Goal: Transaction & Acquisition: Obtain resource

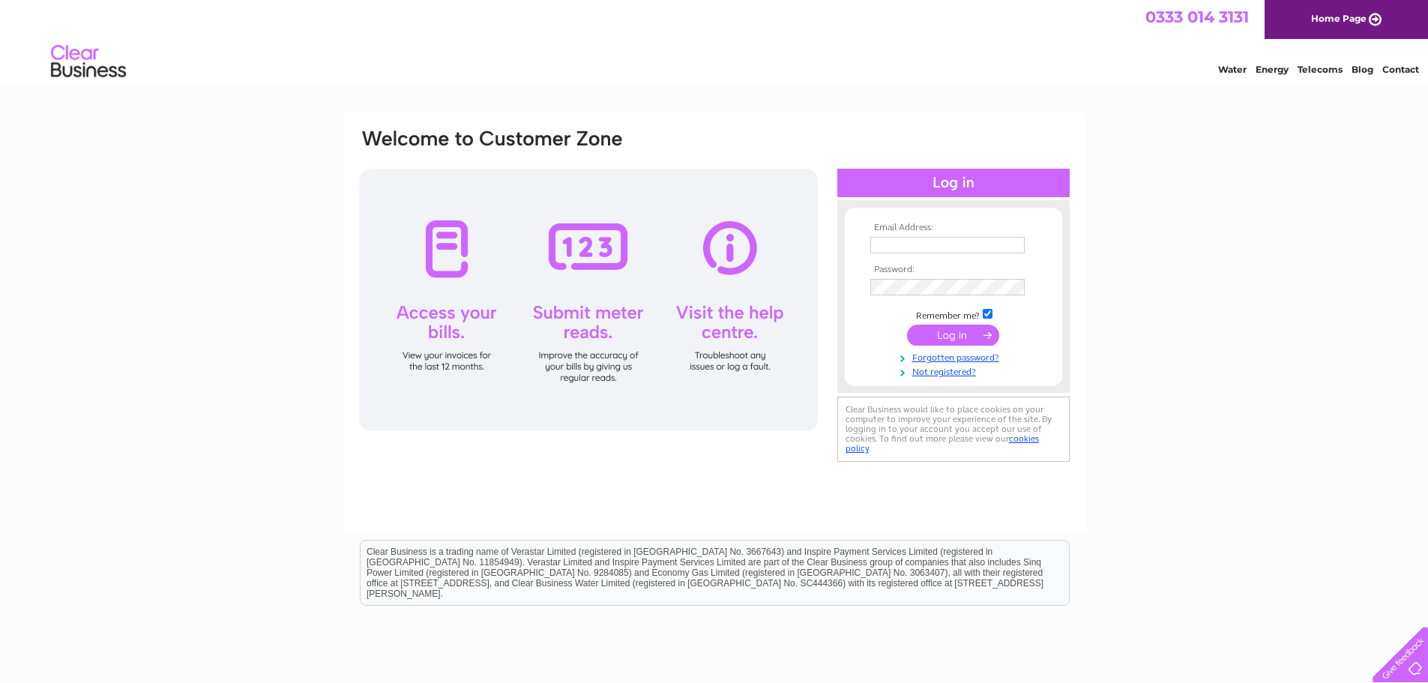
type input "[EMAIL_ADDRESS][DOMAIN_NAME]"
click at [978, 334] on input "submit" at bounding box center [953, 335] width 92 height 21
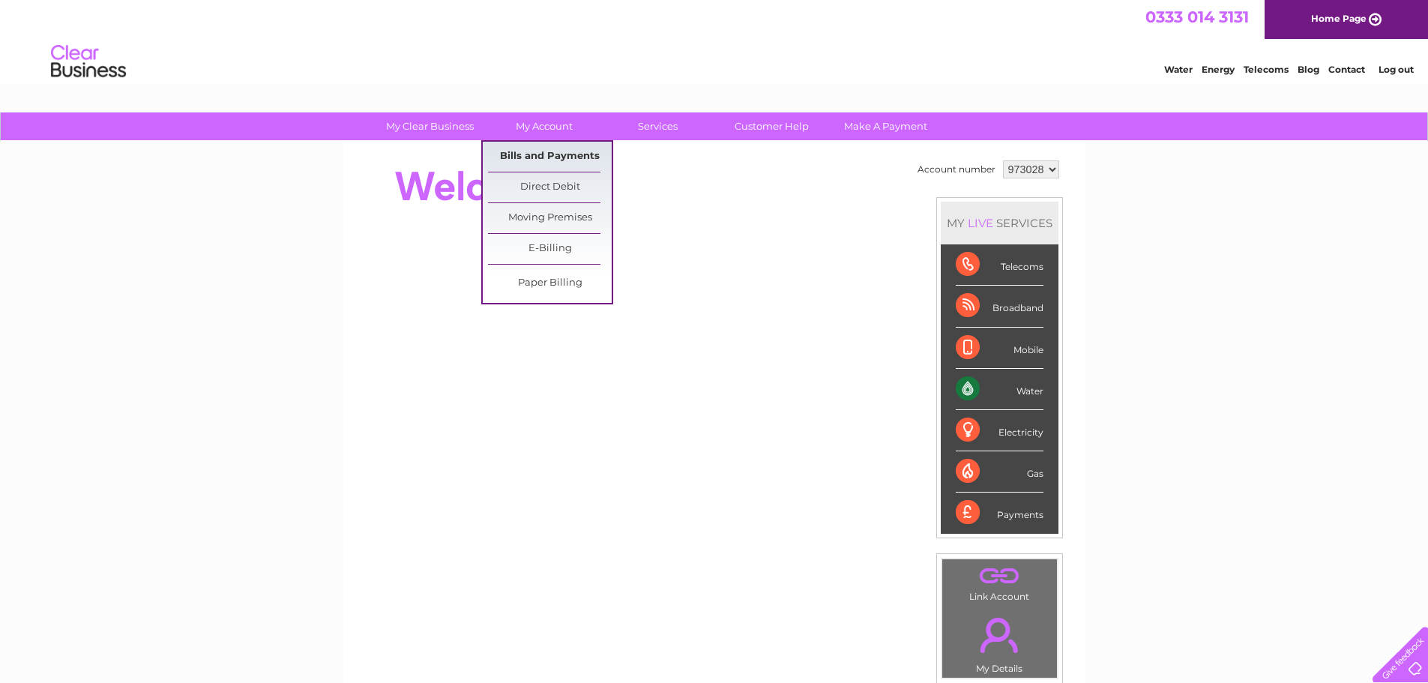
click at [523, 153] on link "Bills and Payments" at bounding box center [550, 157] width 124 height 30
click at [537, 160] on link "Bills and Payments" at bounding box center [550, 157] width 124 height 30
click at [541, 153] on link "Bills and Payments" at bounding box center [550, 157] width 124 height 30
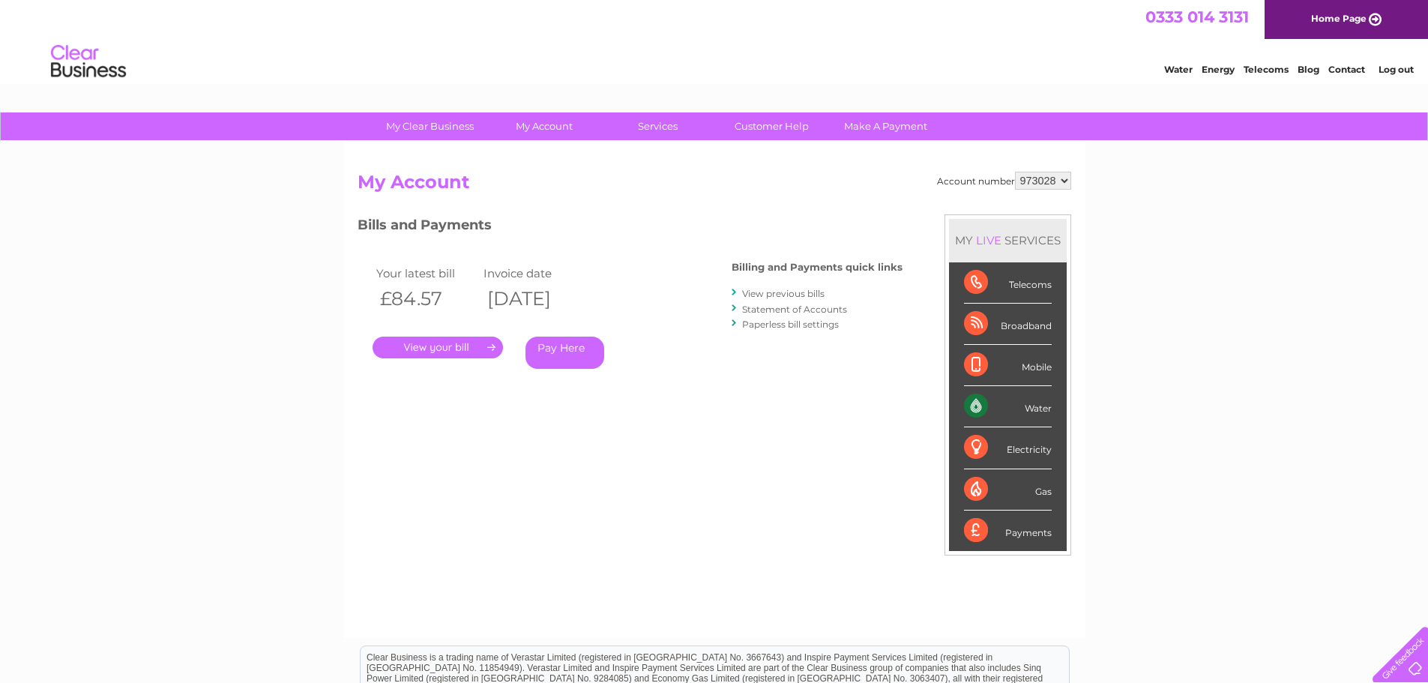
click at [471, 343] on link "." at bounding box center [438, 348] width 130 height 22
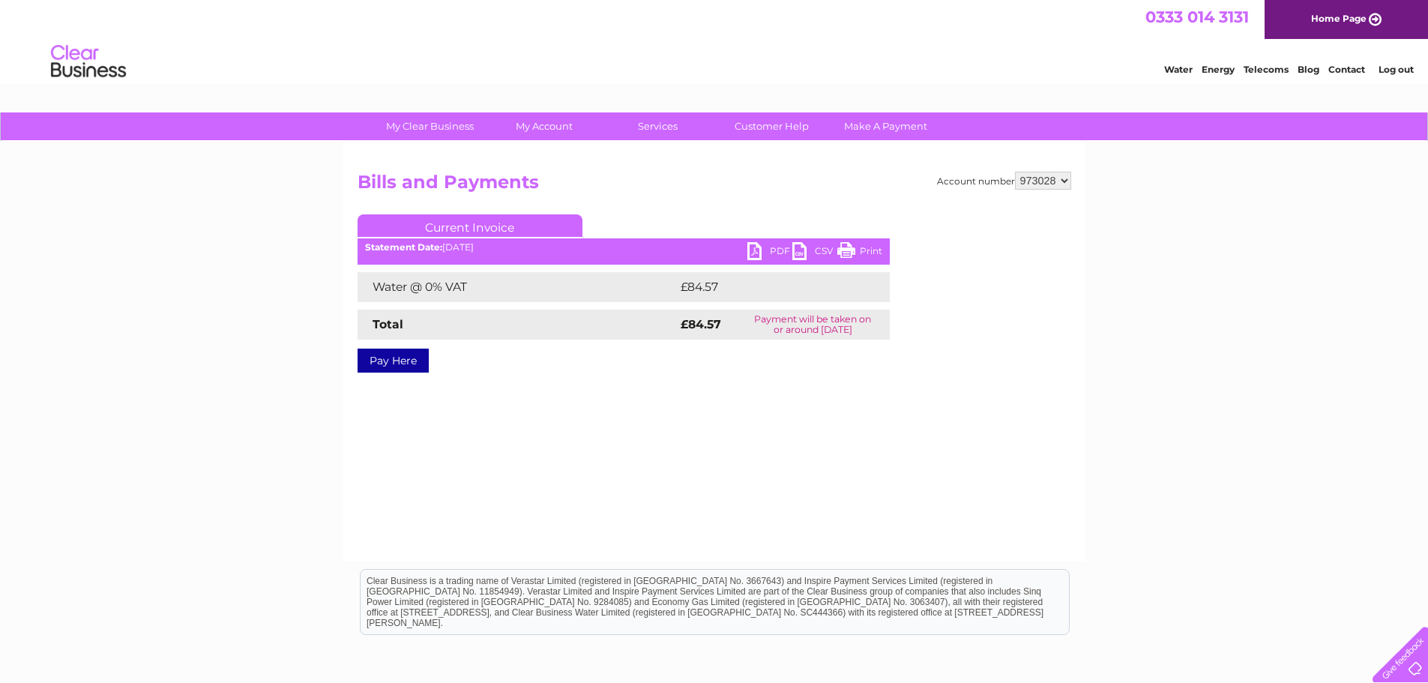
click at [763, 250] on link "PDF" at bounding box center [770, 253] width 45 height 22
click at [769, 460] on div "Account number 973028 Bills and Payments Current Invoice PDF CSV Print £84.57" at bounding box center [714, 352] width 742 height 420
